Goal: Find specific page/section: Find specific page/section

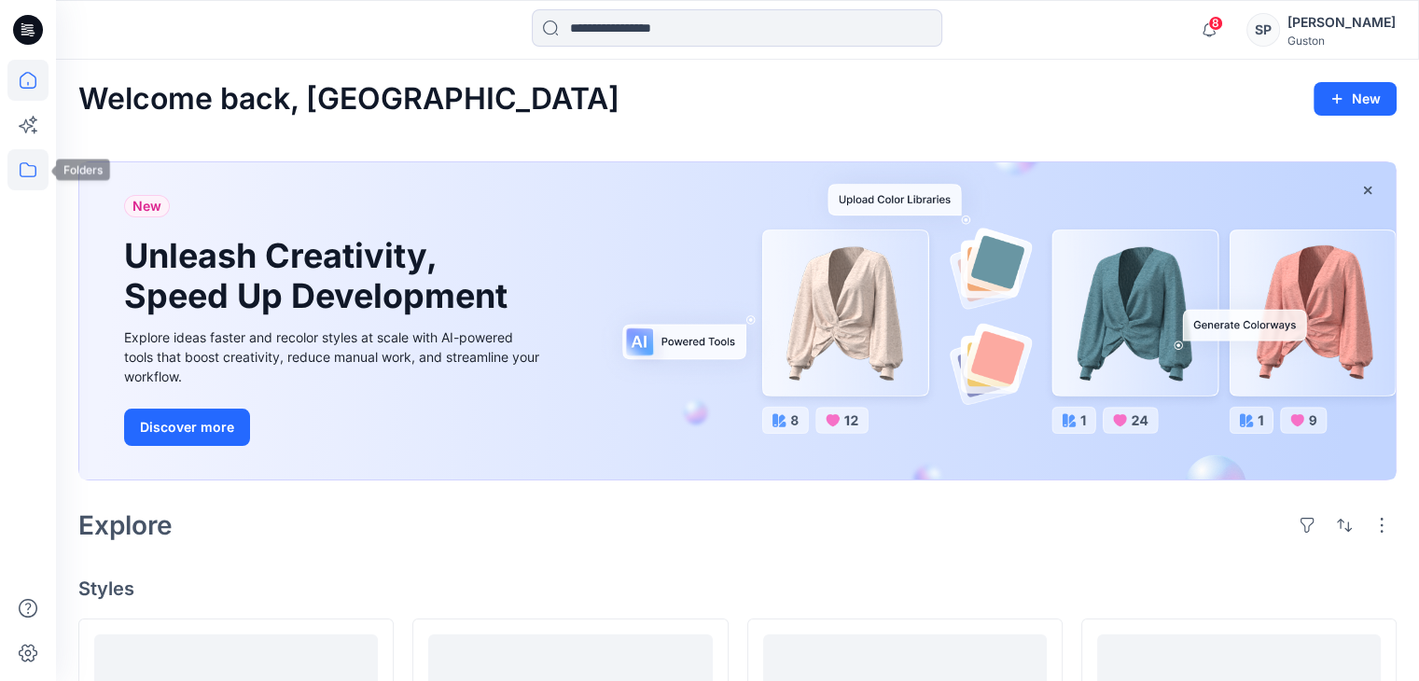
click at [15, 173] on icon at bounding box center [27, 169] width 41 height 41
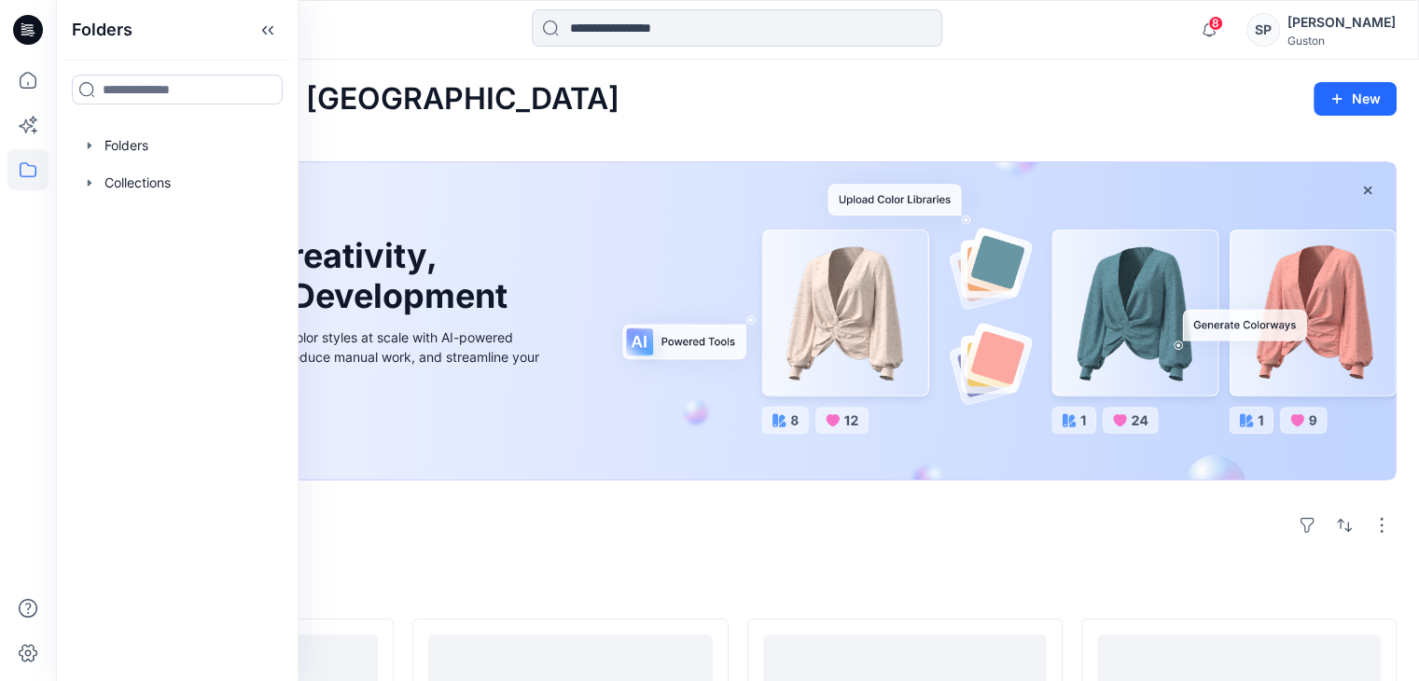
click at [74, 141] on div at bounding box center [177, 145] width 213 height 37
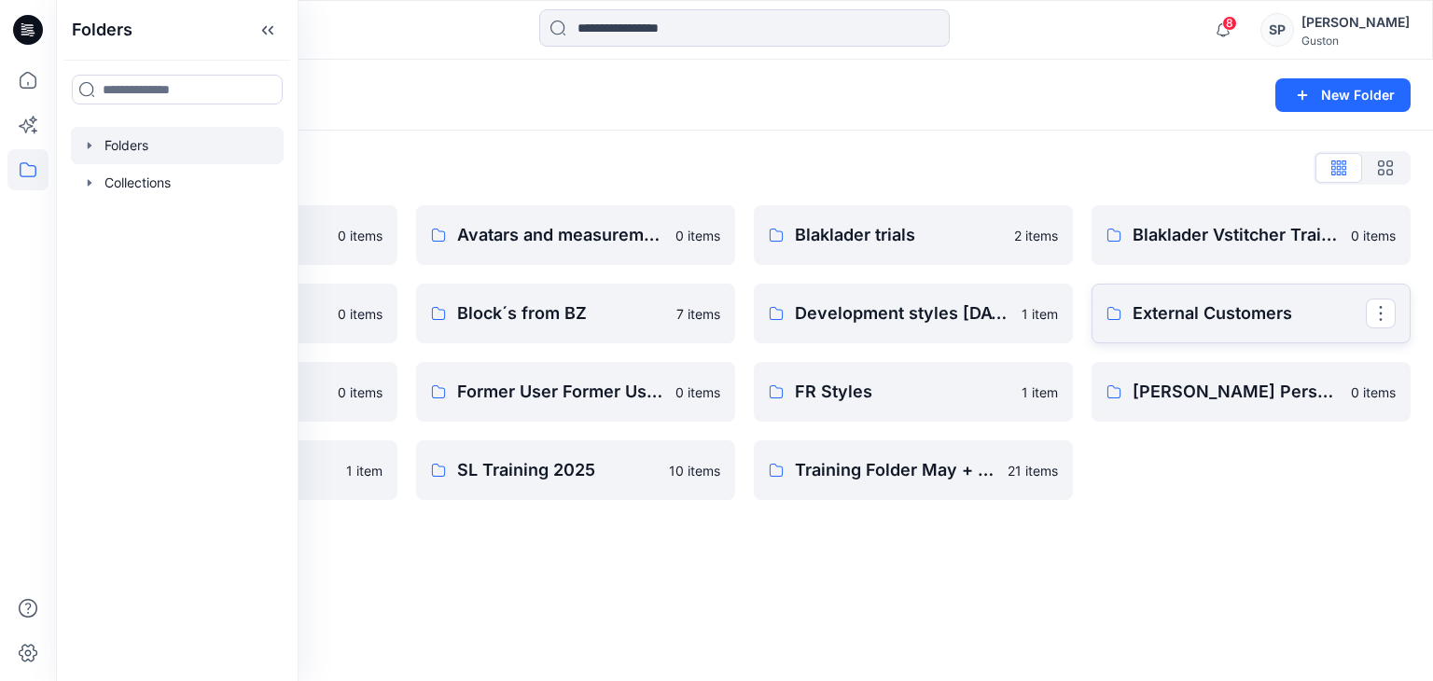
click at [1198, 320] on p "External Customers" at bounding box center [1249, 313] width 233 height 26
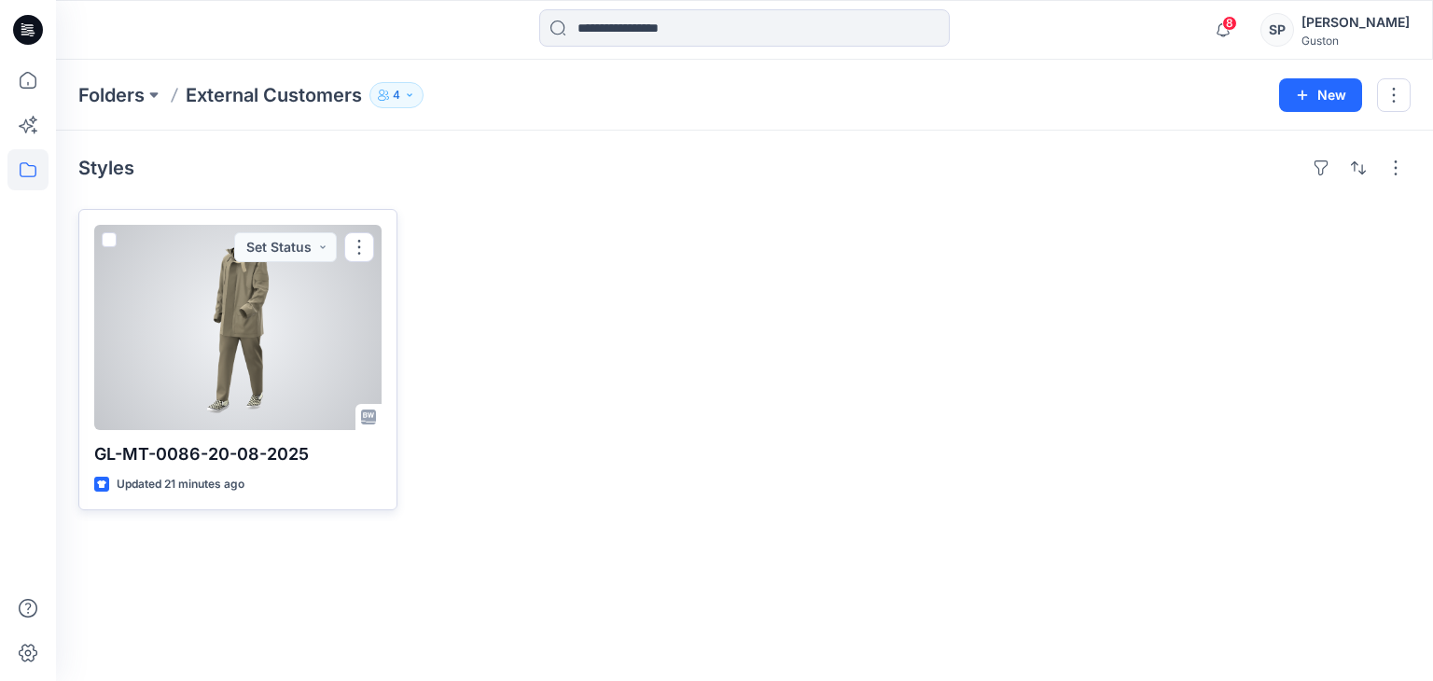
click at [157, 455] on p "GL-MT-0086-20-08-2025" at bounding box center [237, 454] width 287 height 26
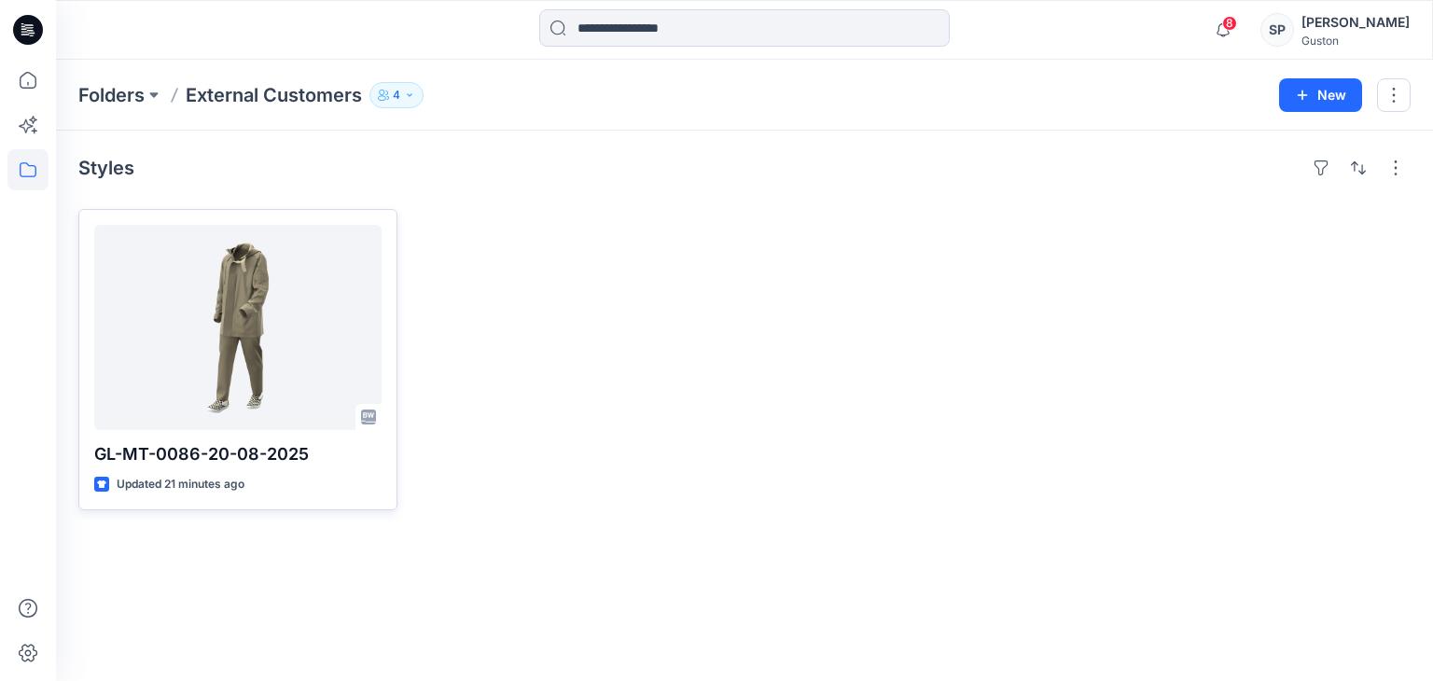
click at [317, 368] on div at bounding box center [237, 327] width 287 height 205
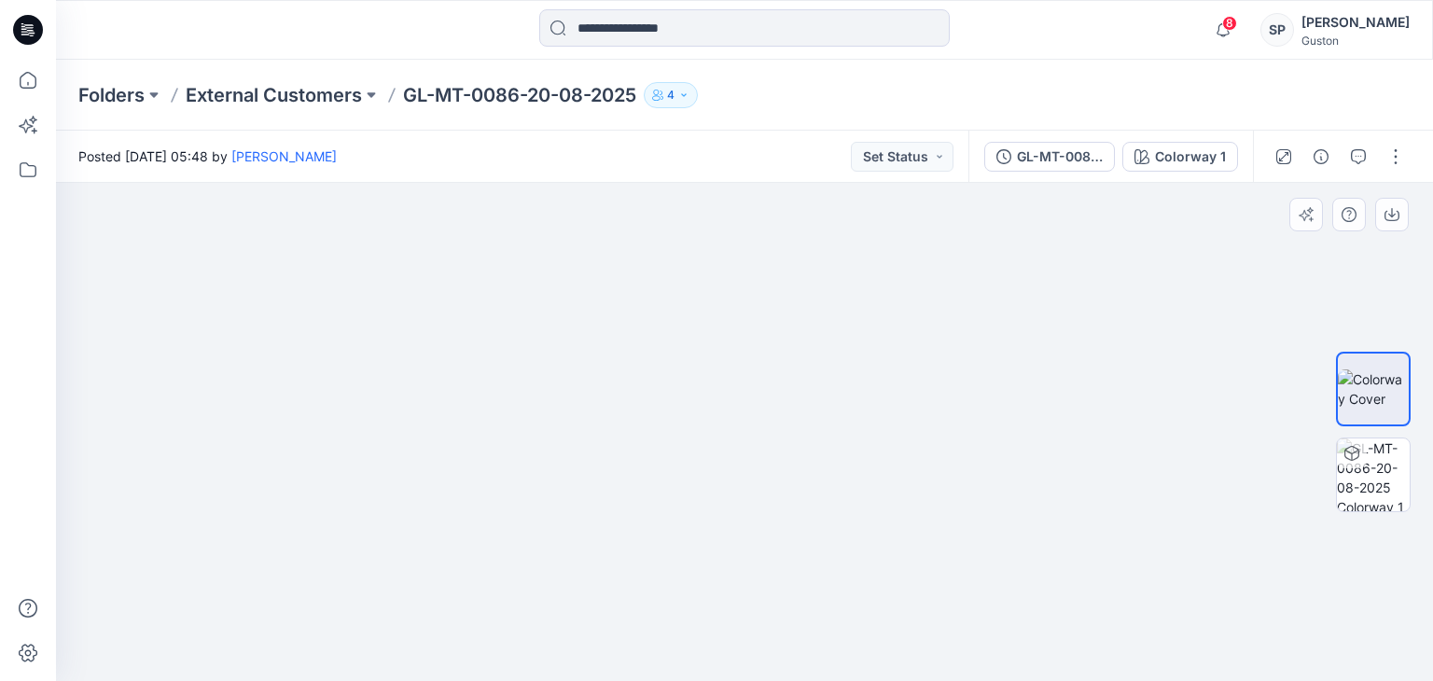
click at [1190, 419] on div at bounding box center [744, 432] width 1377 height 498
drag, startPoint x: 892, startPoint y: 374, endPoint x: 825, endPoint y: 608, distance: 243.6
click at [825, 608] on img at bounding box center [744, 432] width 299 height 498
click at [1388, 460] on img at bounding box center [1373, 474] width 73 height 73
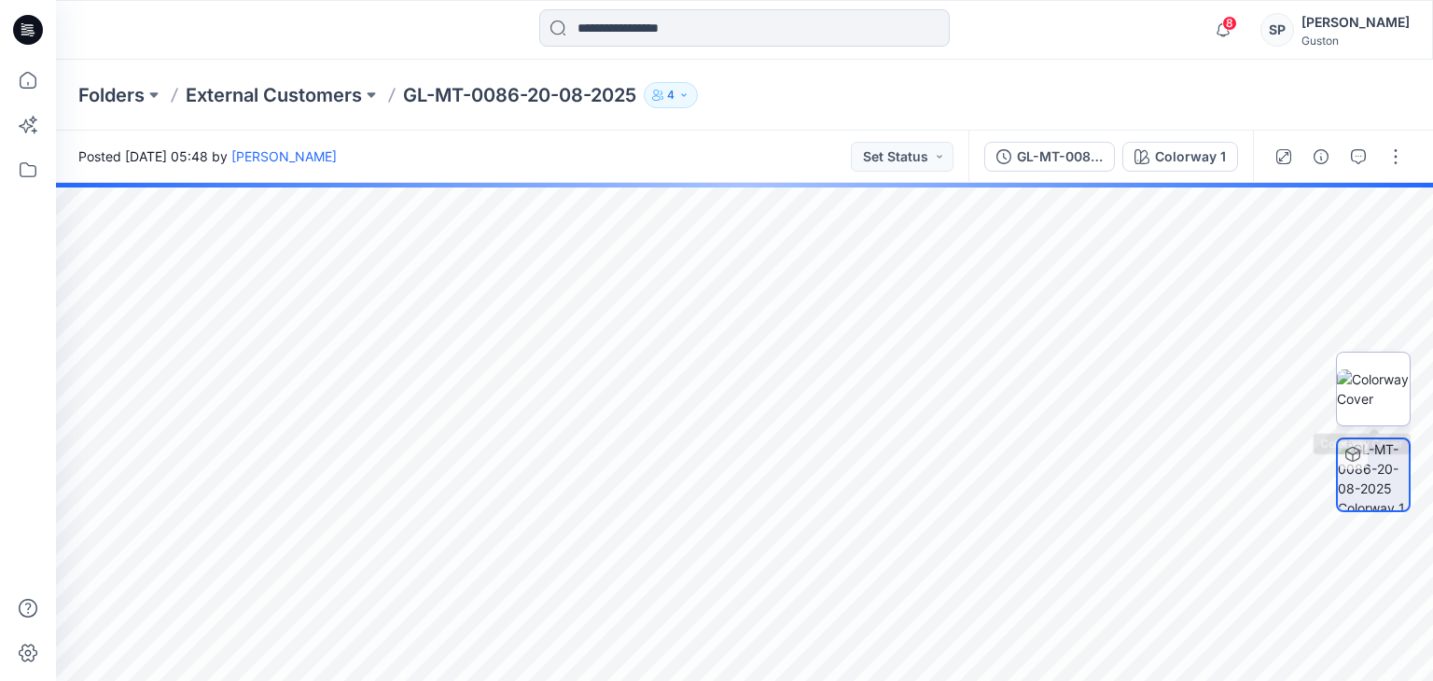
click at [1359, 398] on img at bounding box center [1373, 388] width 73 height 39
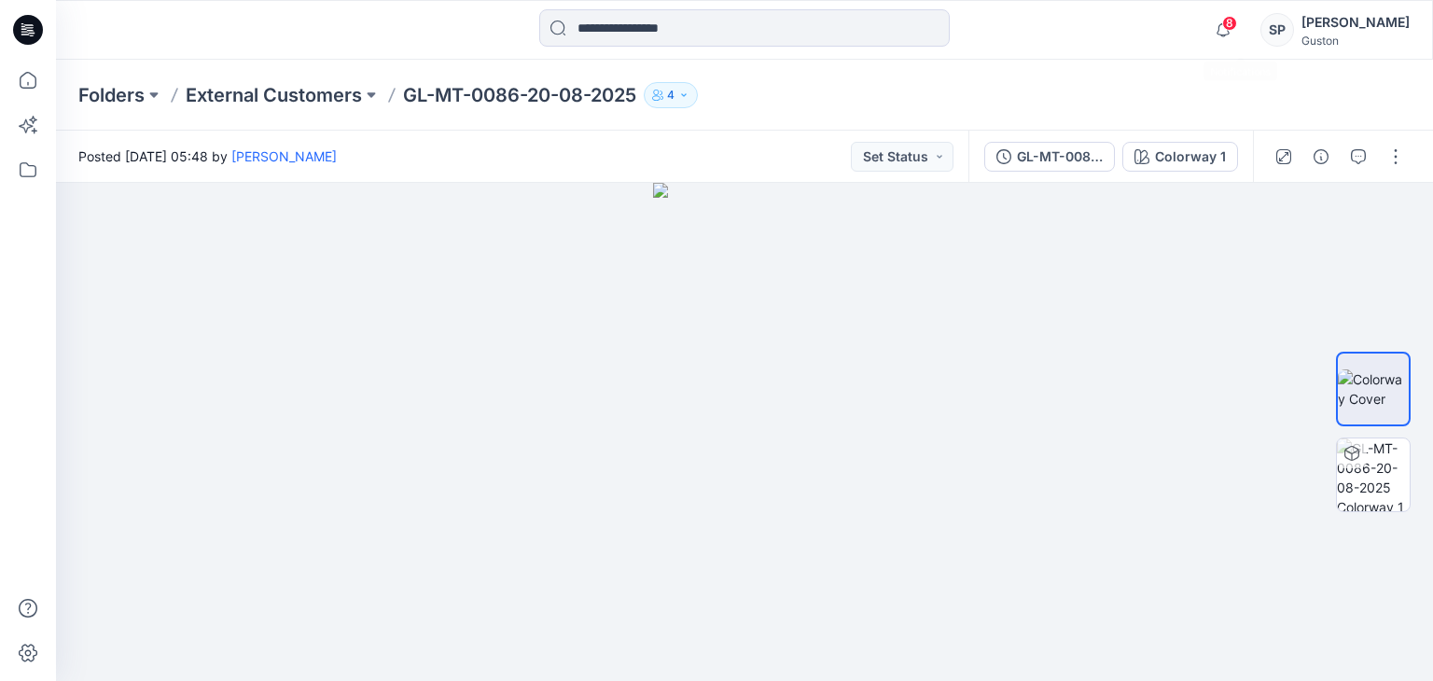
click at [1237, 20] on span "8" at bounding box center [1229, 23] width 15 height 15
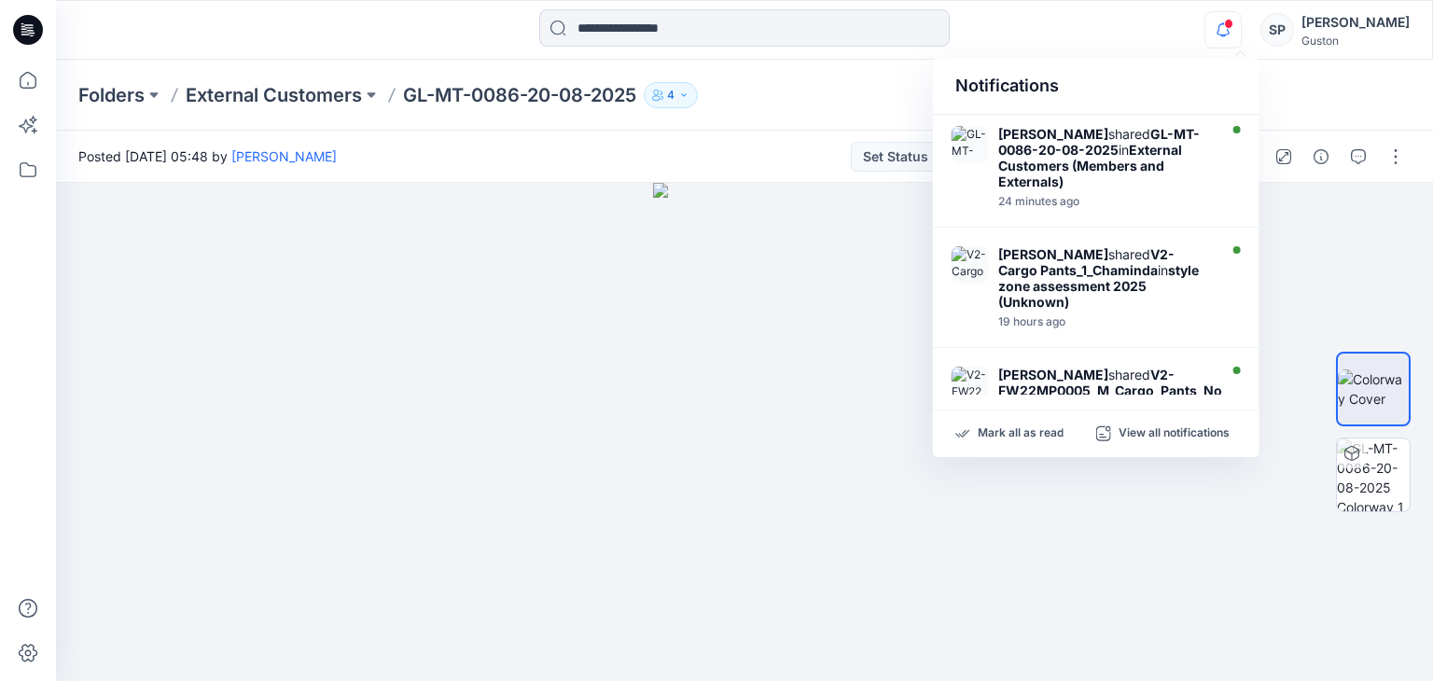
click at [1120, 41] on div "Notifications Tharindu [PERSON_NAME] shared GL-MT-0086-20-08-2025 in External C…" at bounding box center [744, 29] width 1376 height 41
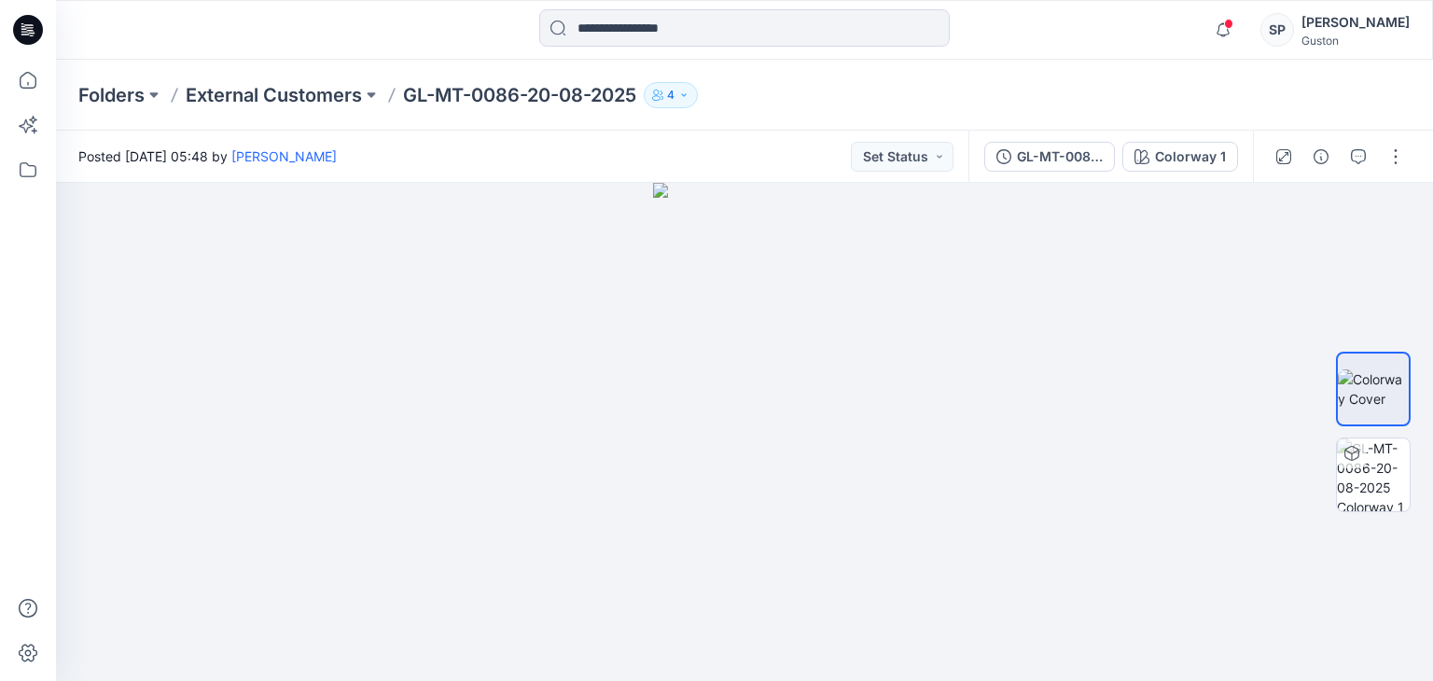
click at [653, 100] on button "4" at bounding box center [671, 95] width 54 height 26
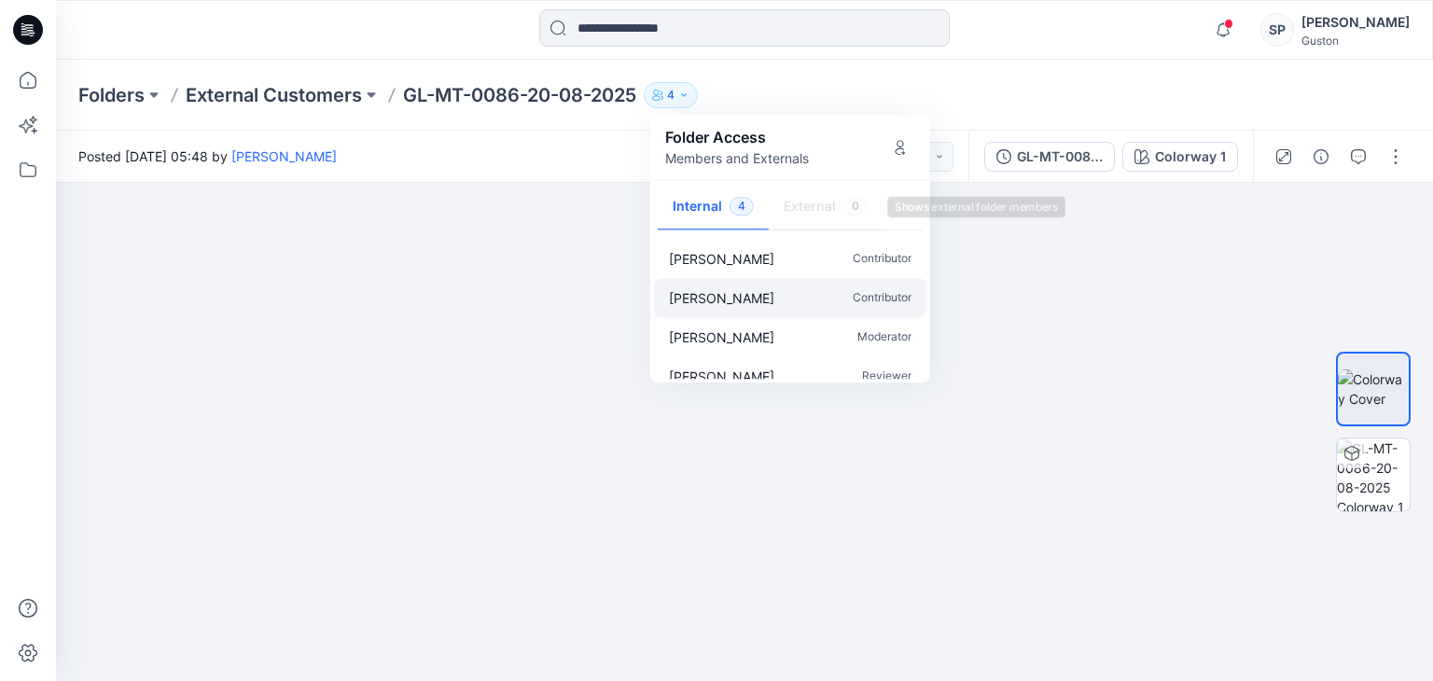
scroll to position [16, 0]
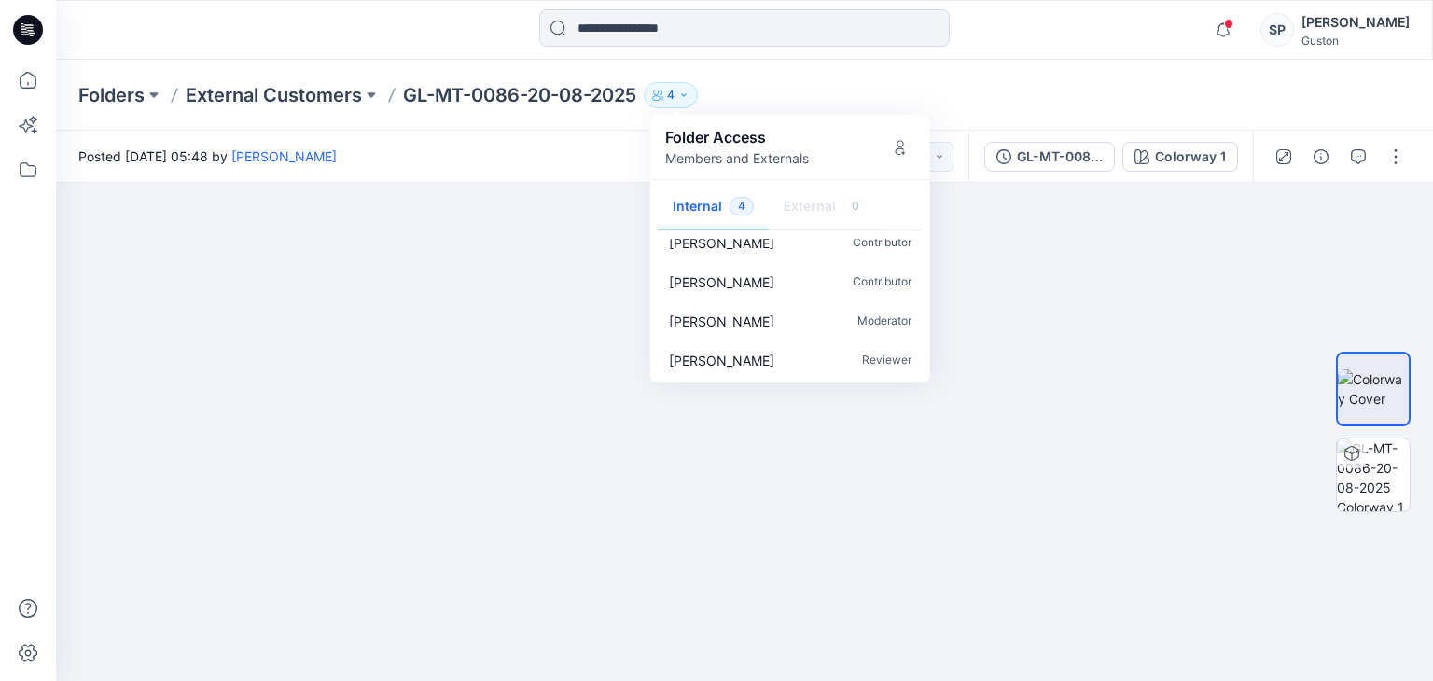
click at [871, 66] on div "Folders External Customers GL-MT-0086-20-08-2025 4 Folder Access Members and Ex…" at bounding box center [744, 95] width 1377 height 71
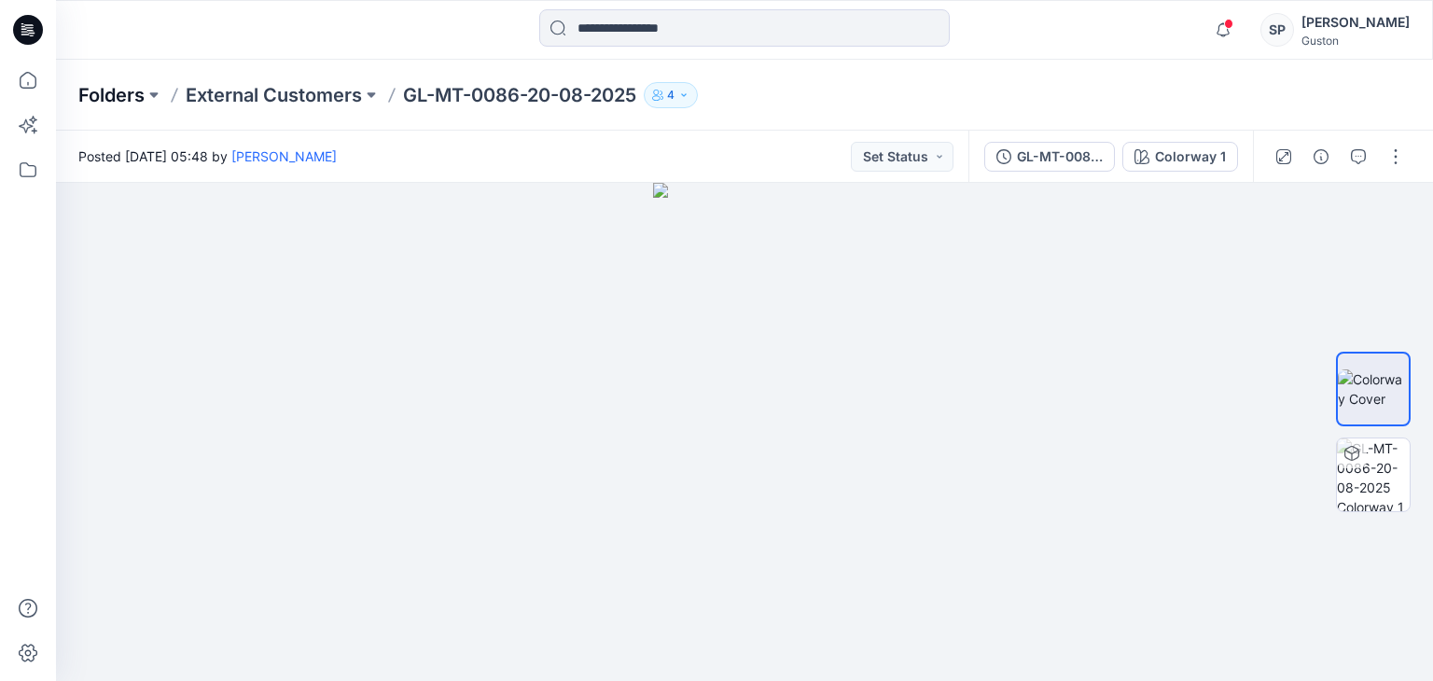
click at [136, 102] on p "Folders" at bounding box center [111, 95] width 66 height 26
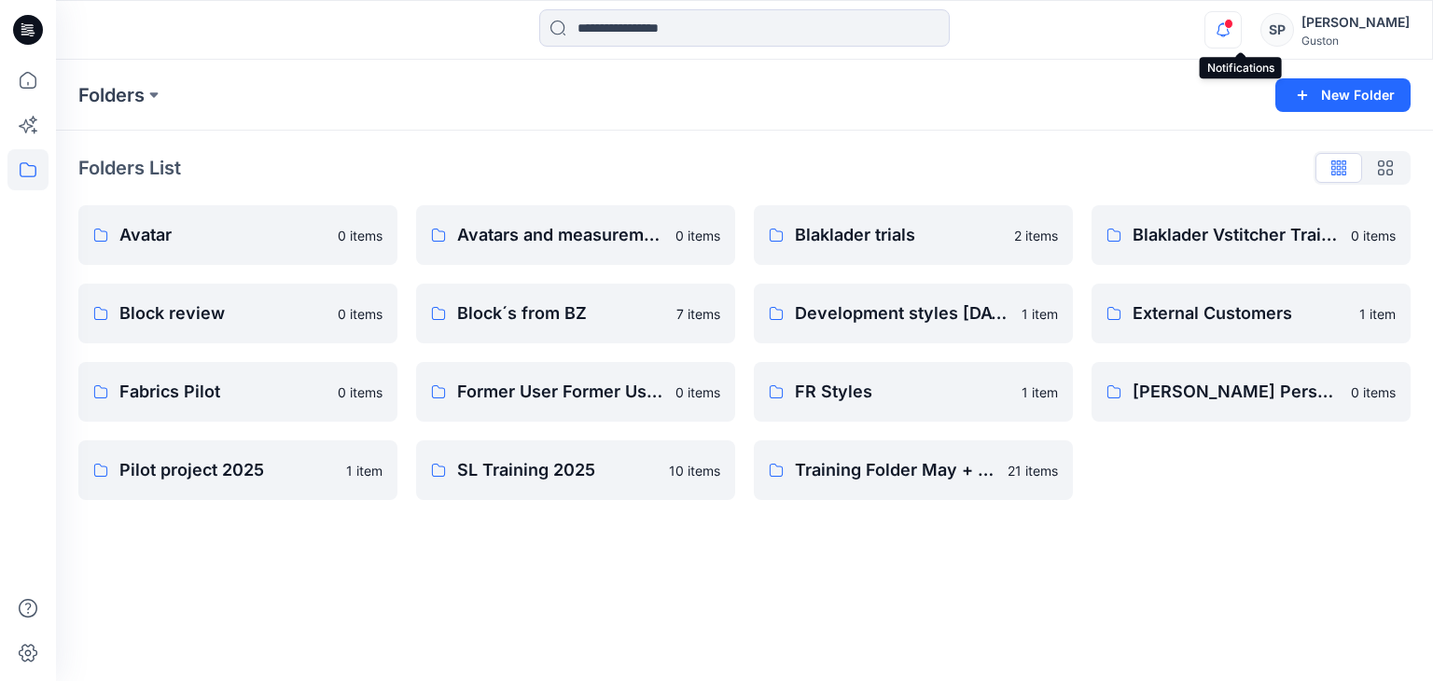
click at [1241, 32] on icon "button" at bounding box center [1222, 29] width 35 height 37
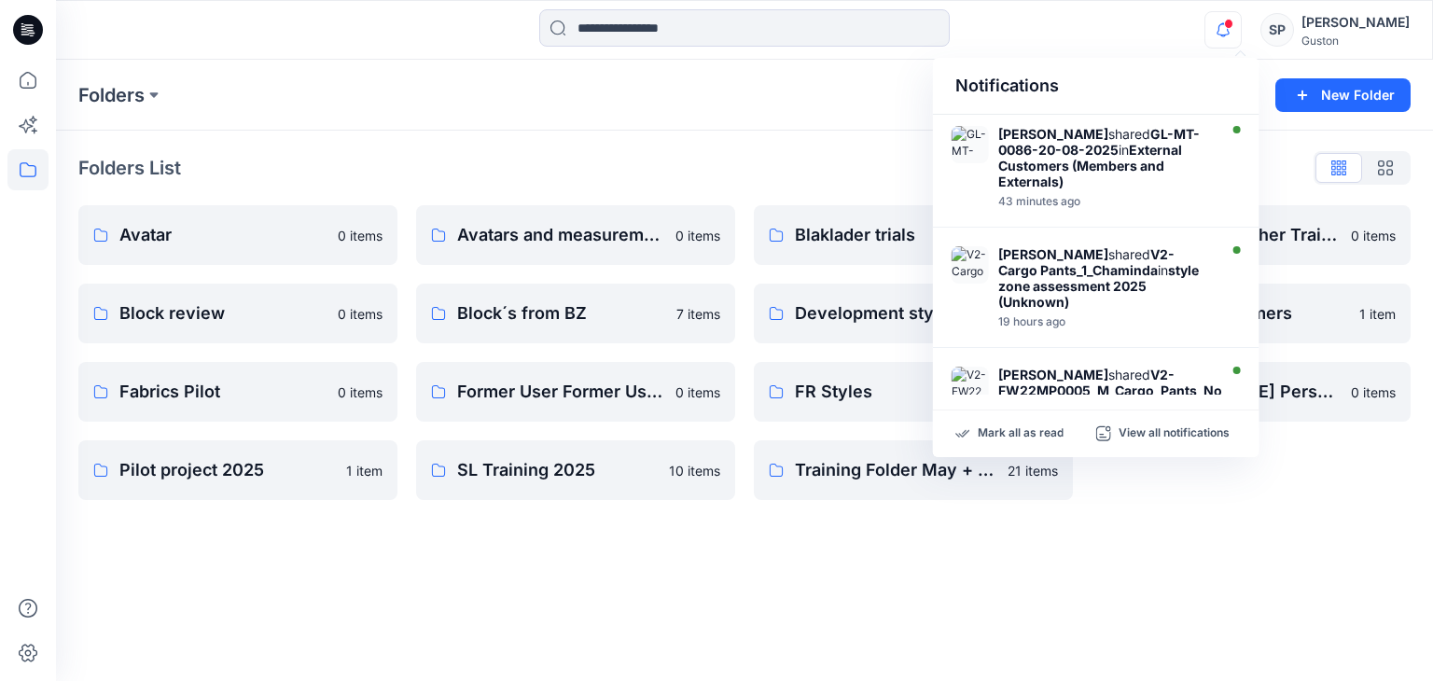
click at [719, 141] on div "Folders List Avatar 0 items Block review 0 items Fabrics Pilot 0 items Pilot pr…" at bounding box center [744, 327] width 1377 height 392
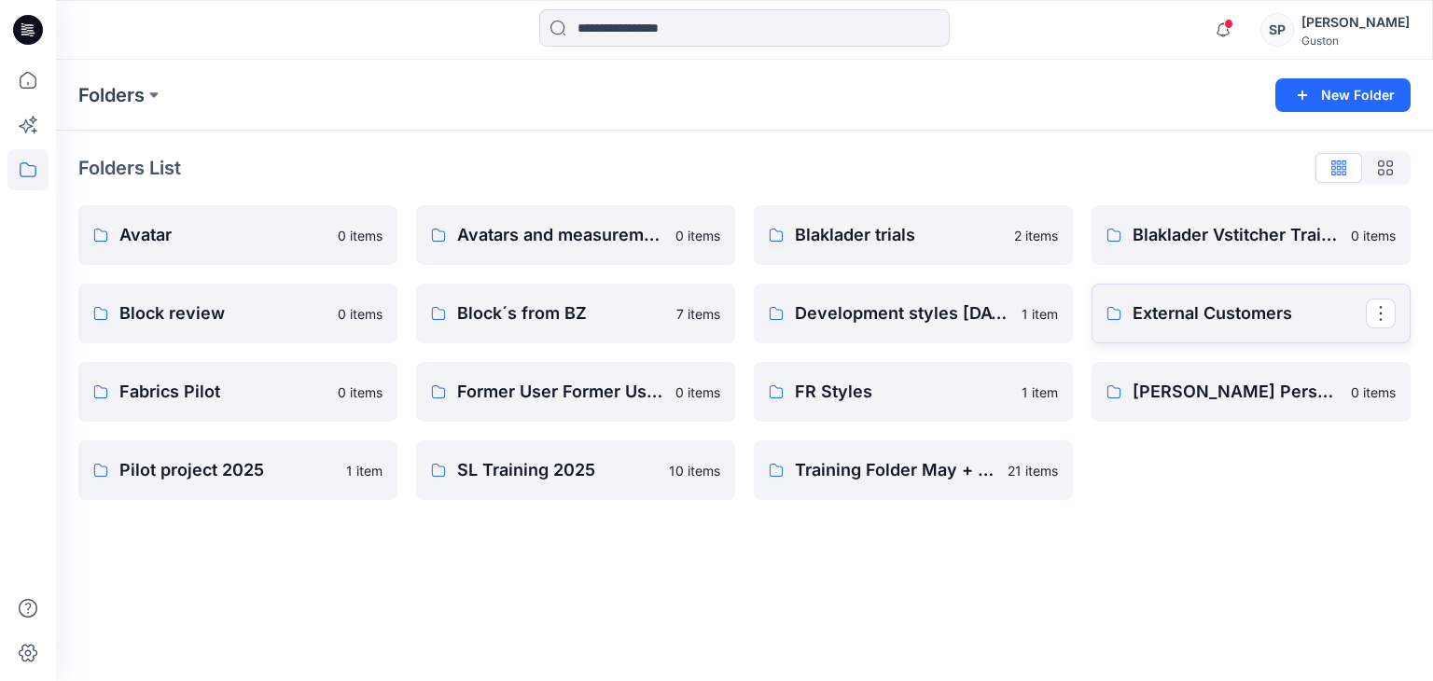
click at [1138, 313] on p "External Customers" at bounding box center [1249, 313] width 233 height 26
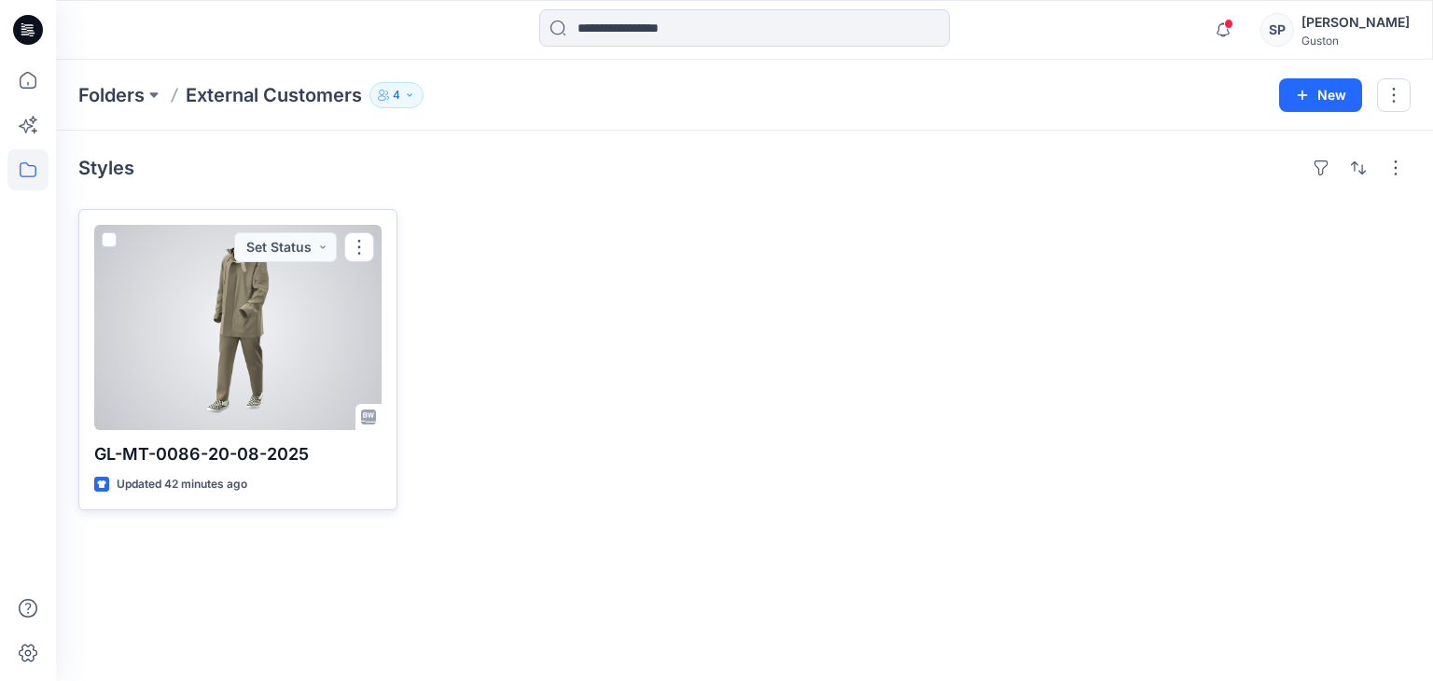
click at [272, 293] on div at bounding box center [237, 327] width 287 height 205
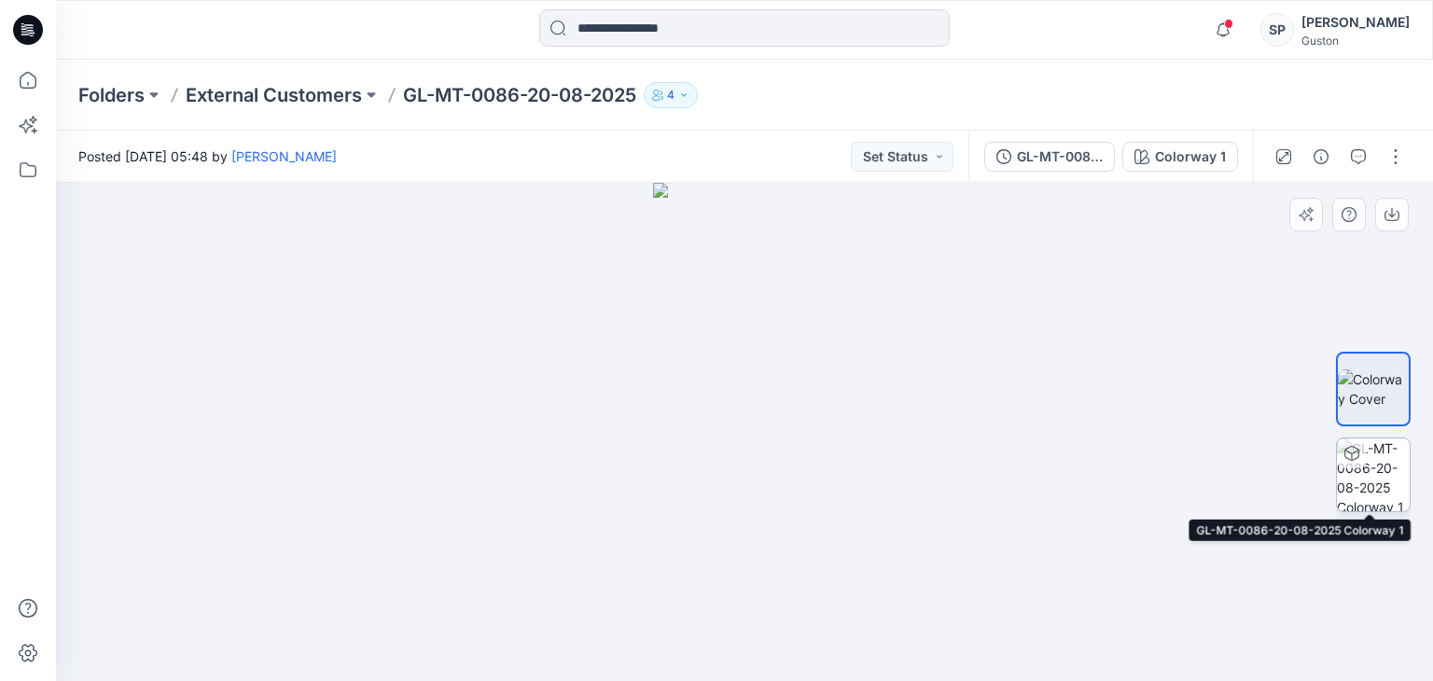
click at [1365, 479] on img at bounding box center [1373, 474] width 73 height 73
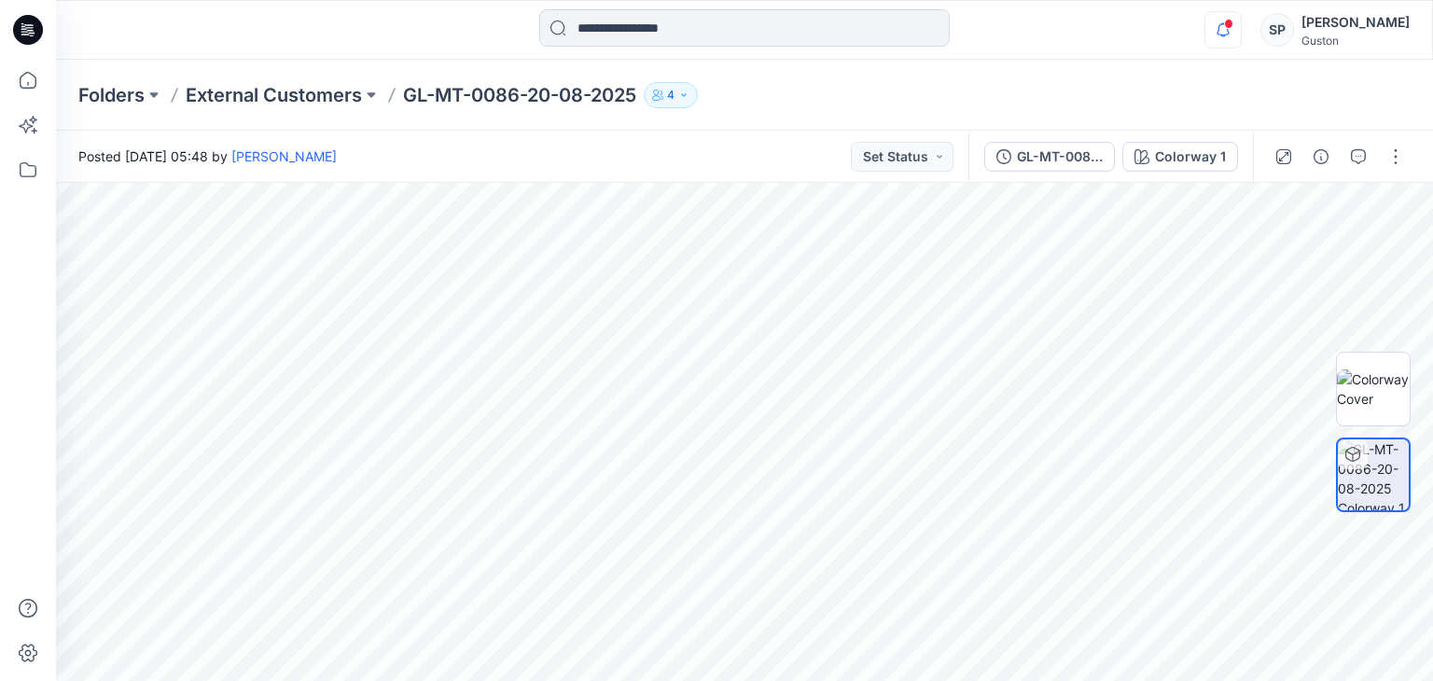
click at [1222, 43] on icon "button" at bounding box center [1222, 29] width 35 height 37
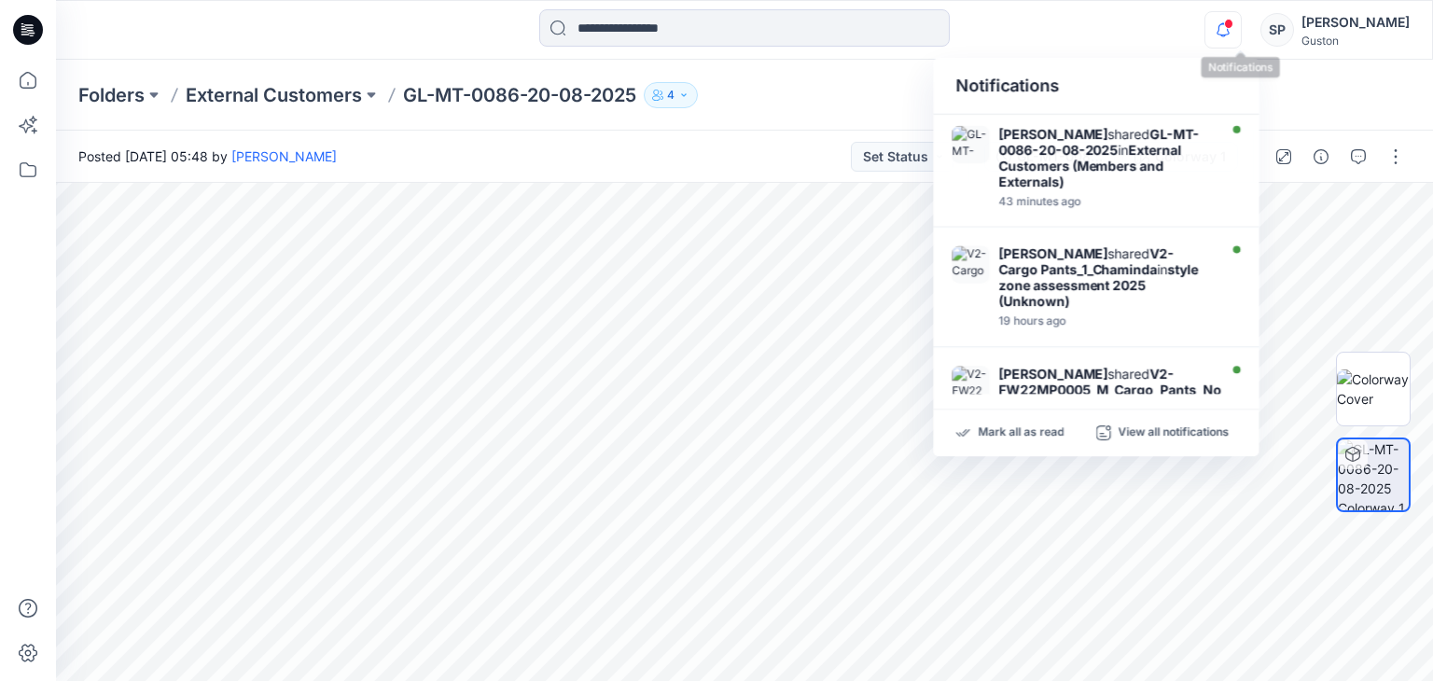
click at [1233, 32] on icon "button" at bounding box center [1222, 29] width 35 height 37
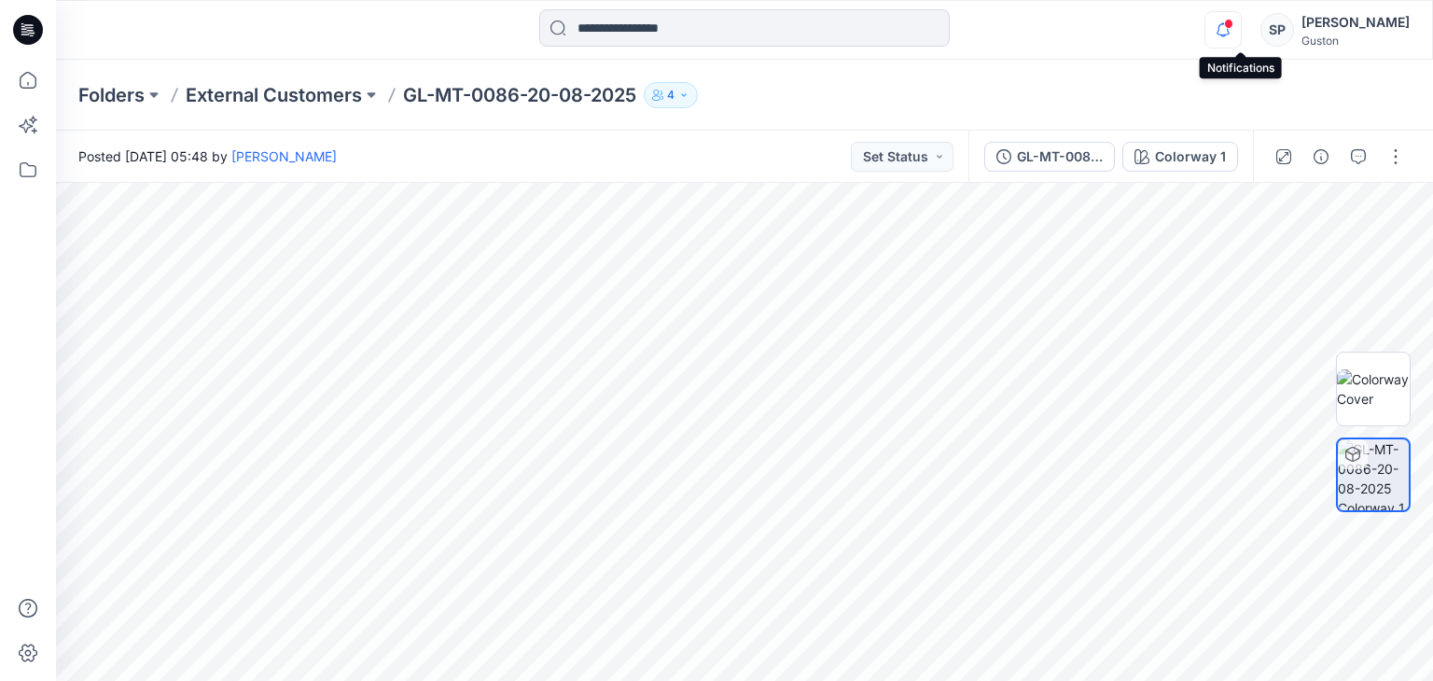
click at [1239, 41] on icon "button" at bounding box center [1222, 29] width 35 height 37
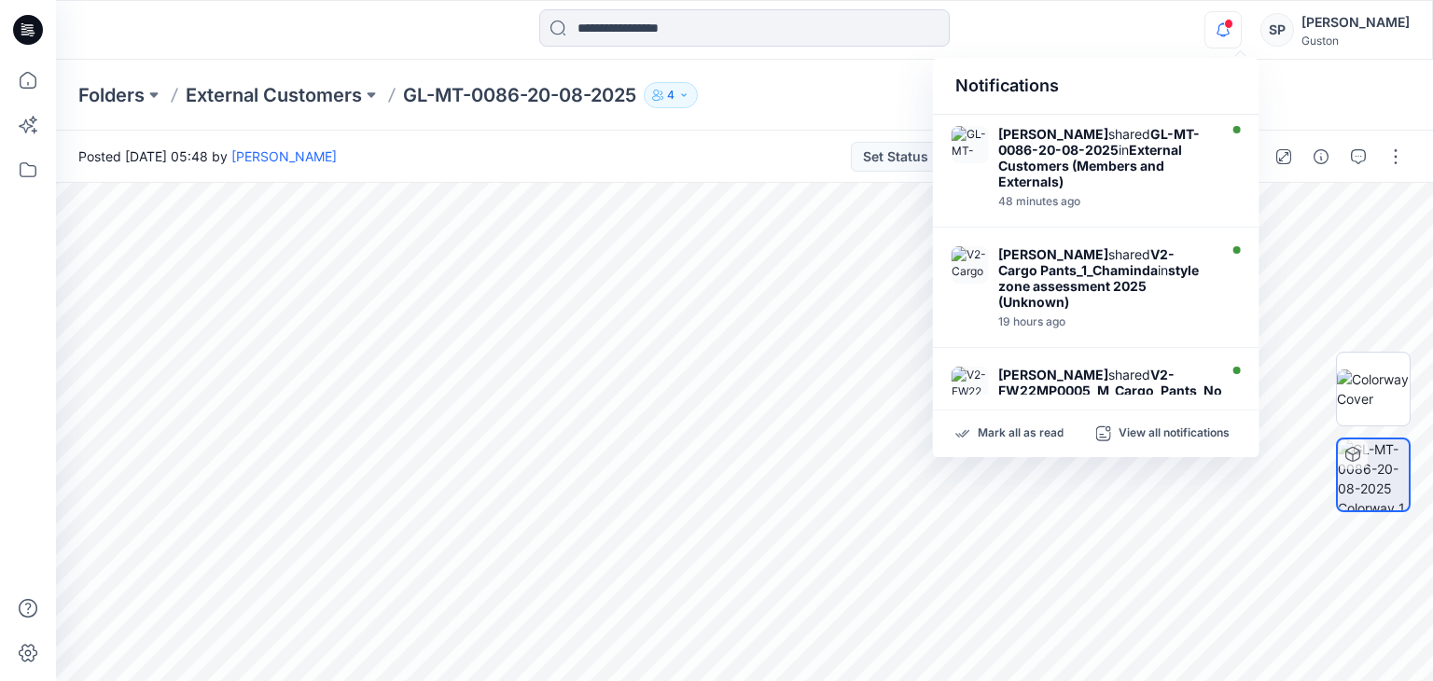
click at [1239, 41] on icon "button" at bounding box center [1222, 29] width 35 height 37
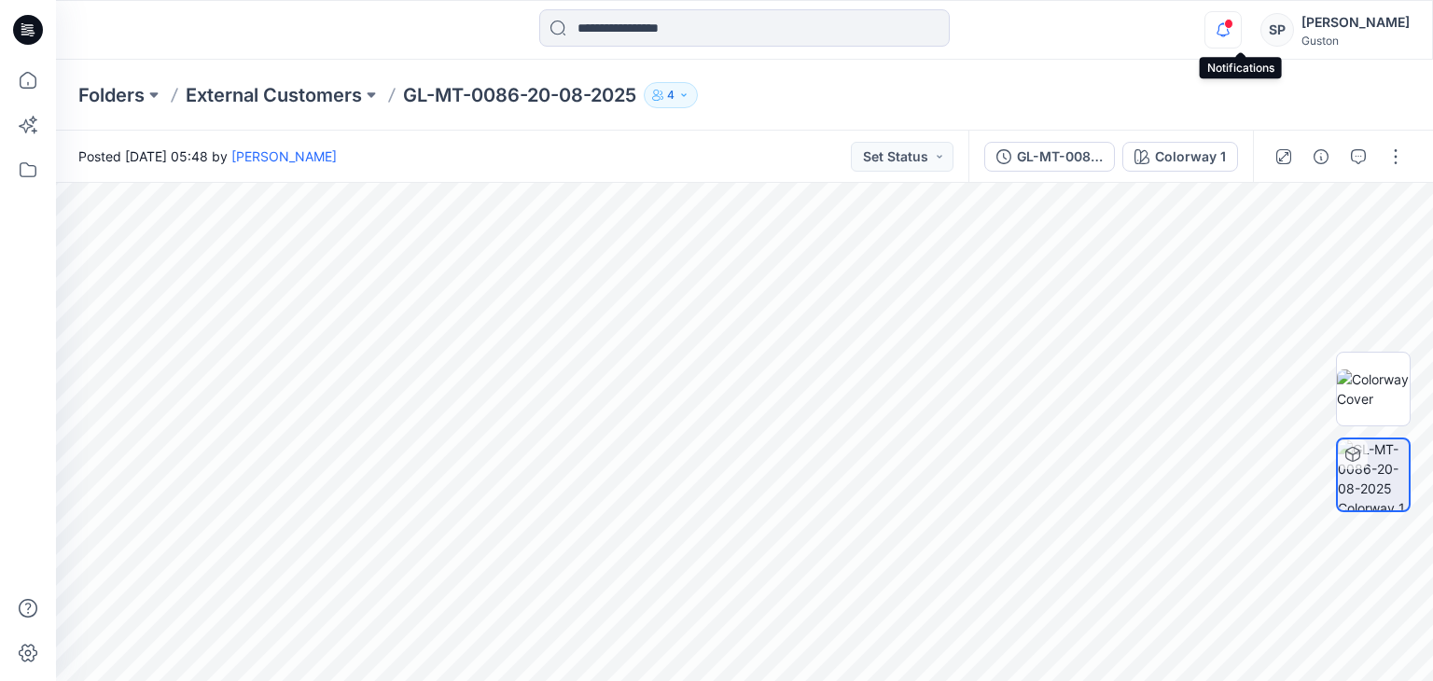
click at [1241, 35] on icon "button" at bounding box center [1222, 29] width 35 height 37
click at [843, 122] on div "Folders External Customers GL-MT-0086-20-08-2025 4" at bounding box center [744, 95] width 1377 height 71
